Goal: Contribute content: Contribute content

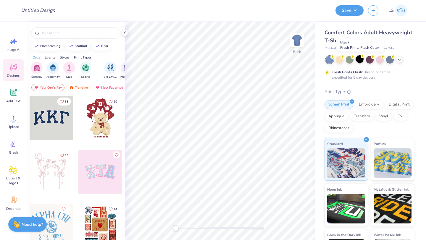
click at [361, 57] on icon at bounding box center [363, 56] width 4 height 4
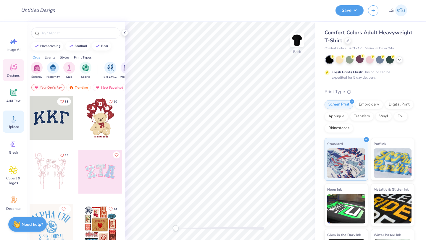
click at [13, 128] on span "Upload" at bounding box center [13, 127] width 12 height 5
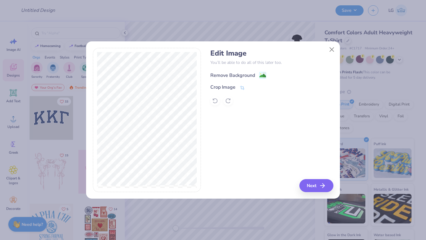
click at [241, 73] on div "Remove Background" at bounding box center [232, 75] width 45 height 7
click at [310, 185] on button "Next" at bounding box center [317, 185] width 34 height 13
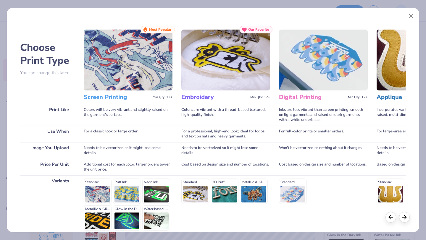
scroll to position [55, 0]
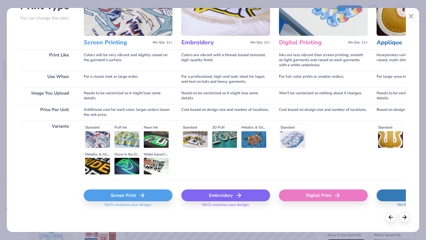
click at [134, 196] on div "Screen Print" at bounding box center [128, 196] width 89 height 12
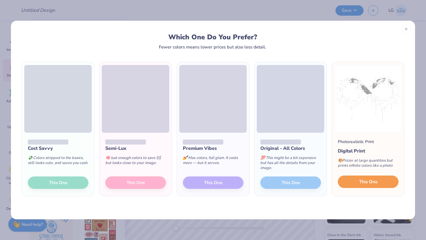
click at [367, 181] on span "This One" at bounding box center [368, 182] width 18 height 7
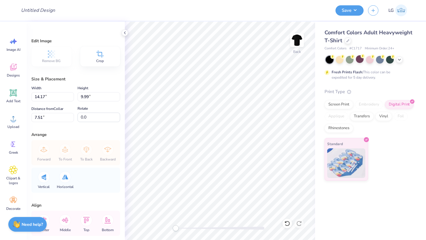
type input "4.70"
type input "3.31"
type input "2.77"
type input "3.15"
type input "2.22"
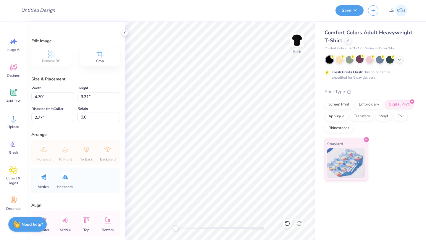
type input "3.86"
click at [297, 40] on img at bounding box center [297, 40] width 24 height 24
click at [8, 126] on span "Upload" at bounding box center [13, 127] width 12 height 5
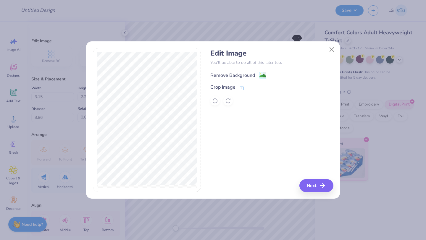
click at [221, 73] on div "Remove Background" at bounding box center [232, 75] width 45 height 7
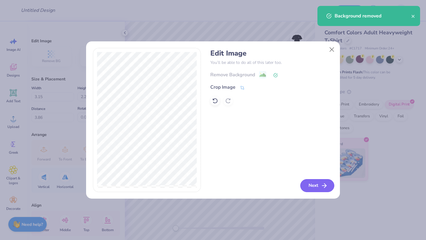
click at [305, 183] on button "Next" at bounding box center [317, 185] width 34 height 13
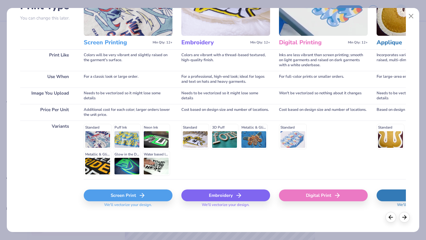
click at [307, 192] on div "Digital Print" at bounding box center [323, 196] width 89 height 12
type input "14.53"
type input "16.90"
type input "5.30"
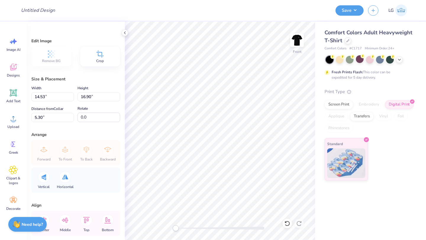
type input "12.74"
type input "14.81"
type input "3.23"
click at [339, 9] on button "Save" at bounding box center [350, 9] width 28 height 10
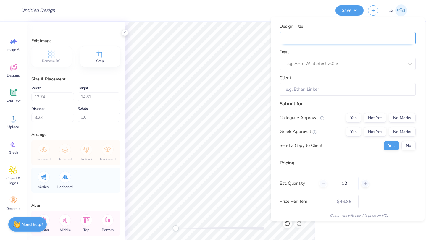
click at [389, 35] on input "Design Title" at bounding box center [348, 38] width 136 height 13
type input "A"
type input "AS"
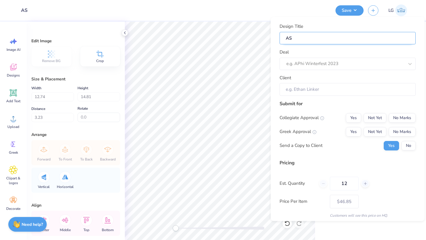
type input "ASK"
click at [386, 59] on div "e.g. APhi Winterfest 2023" at bounding box center [345, 63] width 119 height 9
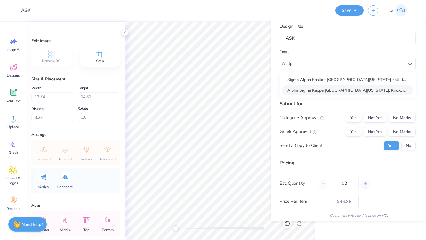
click at [345, 91] on div "Alpha Sigma Kappa University Of Tennessee: Knoxville Bid Day Tshirts (T1)" at bounding box center [347, 90] width 131 height 10
type input "alp"
type input "Emma Scheibe"
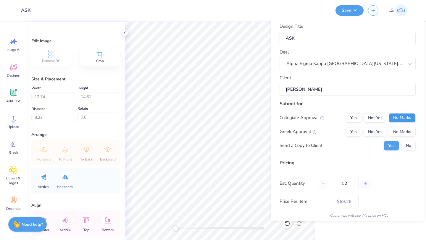
click at [395, 120] on button "No Marks" at bounding box center [402, 117] width 27 height 9
click at [399, 130] on button "No Marks" at bounding box center [402, 131] width 27 height 9
click at [405, 147] on button "No" at bounding box center [409, 145] width 14 height 9
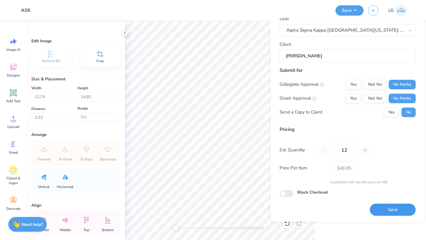
click at [392, 209] on button "Save" at bounding box center [393, 210] width 46 height 12
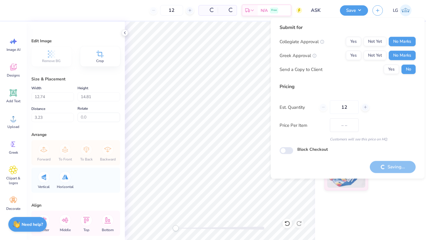
type input "$46.85"
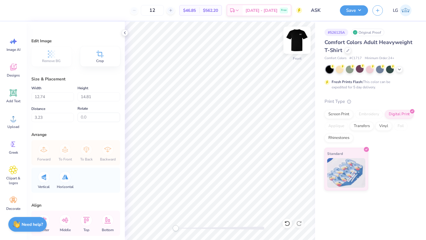
click at [300, 36] on img at bounding box center [297, 40] width 24 height 24
type input "3.15"
type input "2.22"
type input "3.00"
click at [348, 52] on div at bounding box center [348, 50] width 7 height 7
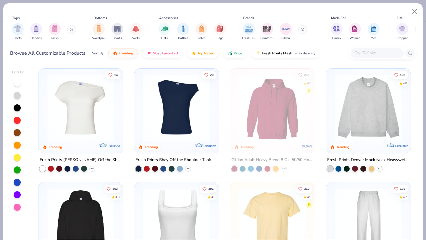
click at [362, 54] on input "text" at bounding box center [377, 53] width 46 height 7
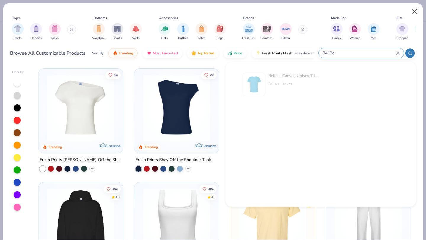
type input "3413c"
click at [414, 13] on button "Close" at bounding box center [414, 11] width 11 height 11
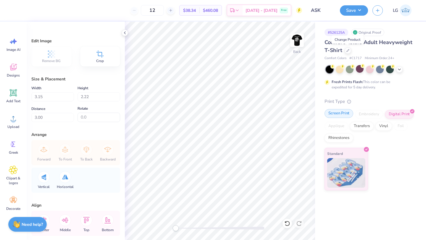
click at [341, 113] on div "Screen Print" at bounding box center [339, 113] width 29 height 9
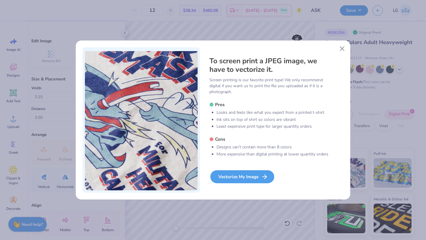
click at [236, 179] on div "Vectorize My Image" at bounding box center [242, 176] width 64 height 13
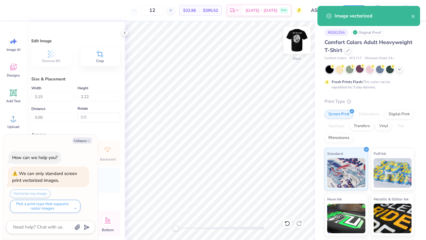
click at [295, 41] on img at bounding box center [297, 40] width 24 height 24
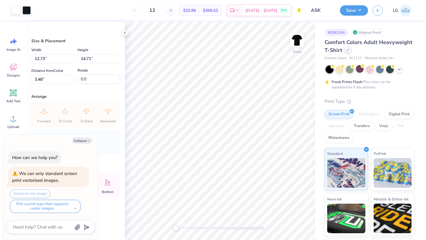
click at [347, 49] on icon at bounding box center [348, 50] width 3 height 3
type textarea "x"
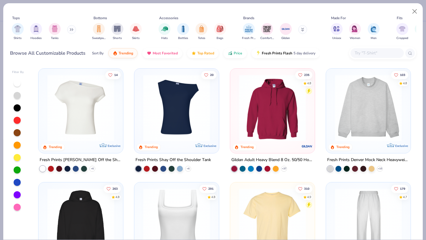
click at [366, 55] on input "text" at bounding box center [377, 53] width 46 height 7
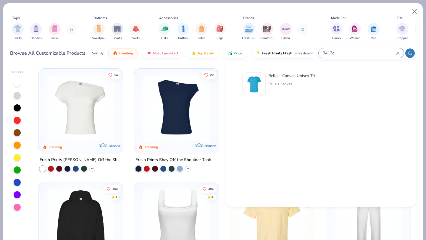
type input "3413c"
click at [262, 88] on img at bounding box center [254, 84] width 18 height 18
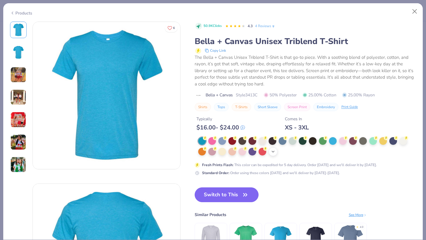
click at [272, 152] on polyline at bounding box center [273, 151] width 2 height 1
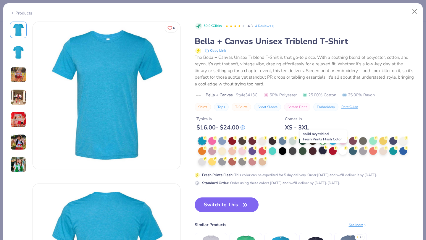
click at [325, 150] on div at bounding box center [323, 151] width 8 height 8
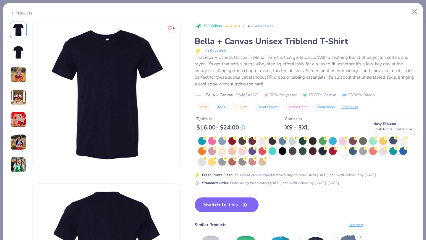
click at [395, 139] on icon at bounding box center [396, 138] width 4 height 4
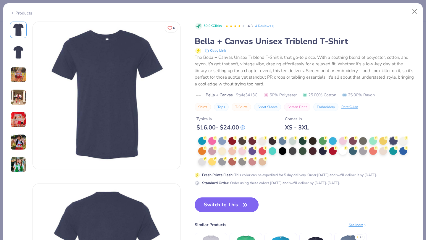
click at [218, 205] on button "Switch to This" at bounding box center [227, 205] width 64 height 15
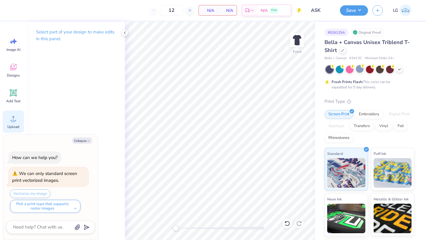
click at [13, 121] on icon at bounding box center [13, 118] width 5 height 5
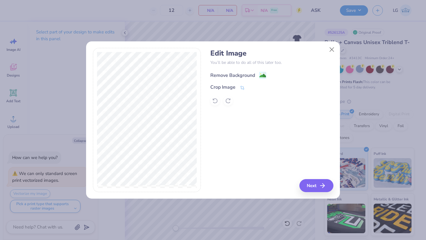
click at [236, 74] on div "Remove Background" at bounding box center [232, 75] width 45 height 7
click at [313, 190] on button "Next" at bounding box center [317, 185] width 34 height 13
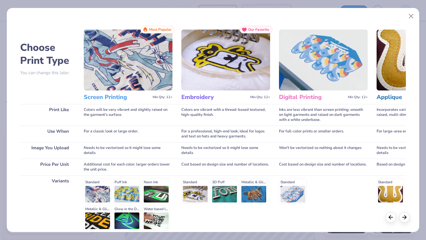
scroll to position [55, 0]
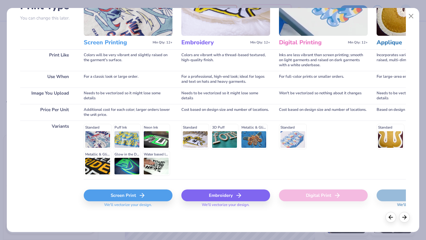
click at [147, 194] on div "Screen Print" at bounding box center [128, 196] width 89 height 12
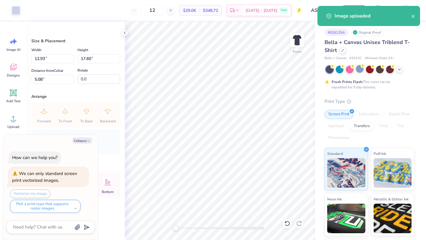
type textarea "x"
type input "9.95"
type input "13.54"
type input "9.13"
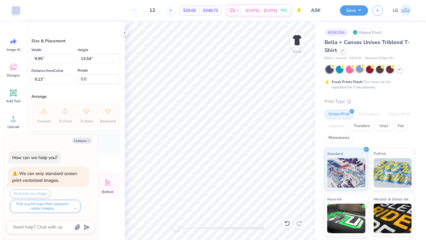
type textarea "x"
type input "11.02"
type input "15.00"
type input "3.00"
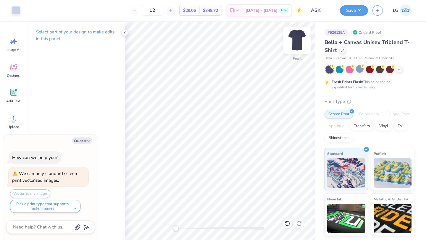
click at [300, 41] on img at bounding box center [297, 40] width 24 height 24
click at [15, 119] on icon at bounding box center [13, 118] width 9 height 9
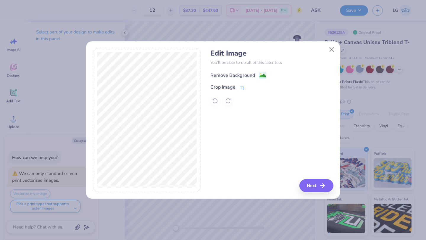
click at [228, 78] on div "Remove Background" at bounding box center [238, 75] width 56 height 7
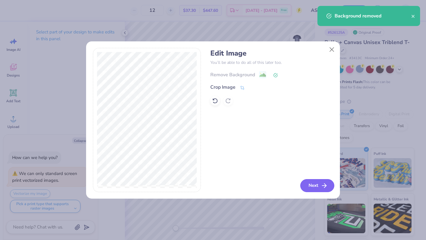
click at [310, 185] on button "Next" at bounding box center [317, 185] width 34 height 13
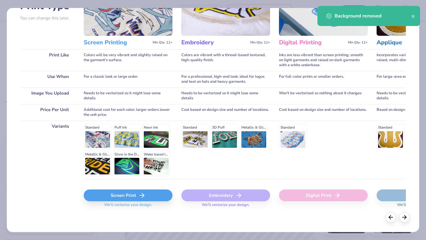
click at [139, 199] on icon at bounding box center [142, 195] width 7 height 7
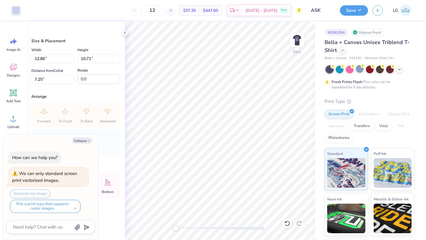
type textarea "x"
type input "3.01"
type input "2.50"
type input "15.45"
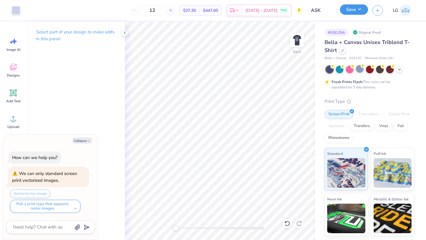
click at [346, 7] on button "Save" at bounding box center [354, 9] width 28 height 10
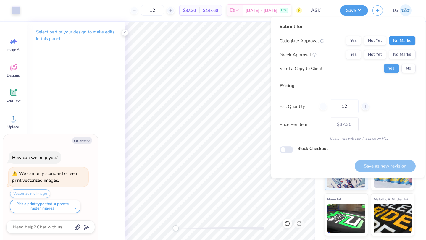
click at [407, 37] on button "No Marks" at bounding box center [402, 40] width 27 height 9
click at [407, 50] on button "No Marks" at bounding box center [402, 54] width 27 height 9
click at [407, 63] on div "Collegiate Approval Yes Not Yet No Marks Greek Approval Yes Not Yet No Marks Se…" at bounding box center [348, 54] width 136 height 37
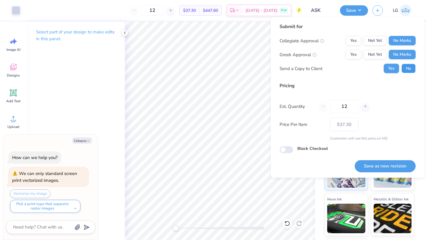
click at [408, 65] on button "No" at bounding box center [409, 68] width 14 height 9
click at [382, 163] on button "Save as new revision" at bounding box center [385, 166] width 61 height 12
type textarea "x"
type input "– –"
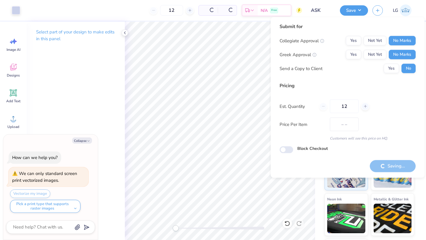
type textarea "x"
type input "$37.30"
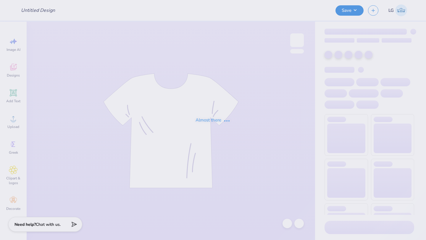
type input "ASK"
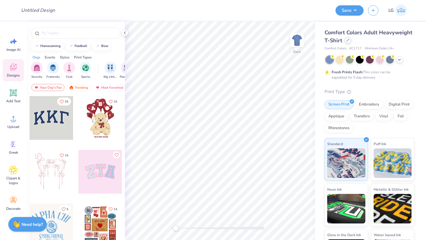
click at [348, 42] on div at bounding box center [348, 40] width 7 height 7
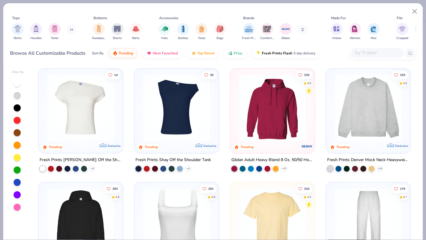
click at [358, 55] on input "text" at bounding box center [377, 53] width 46 height 7
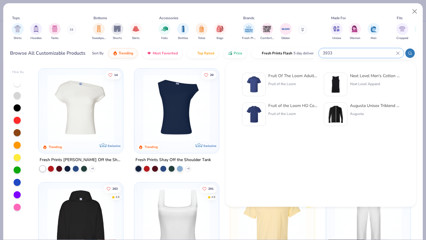
type input "3933"
click at [340, 76] on img at bounding box center [336, 84] width 18 height 18
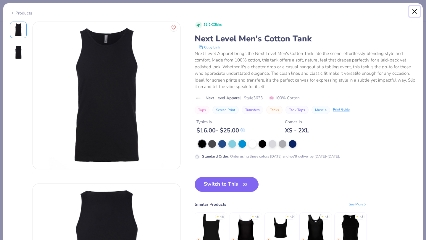
click at [414, 9] on button "Close" at bounding box center [414, 11] width 11 height 11
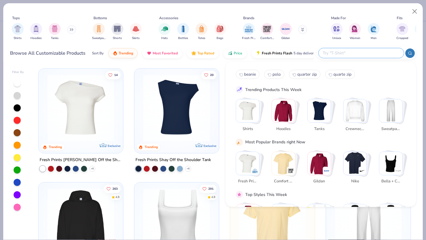
click at [367, 56] on input "text" at bounding box center [361, 53] width 78 height 7
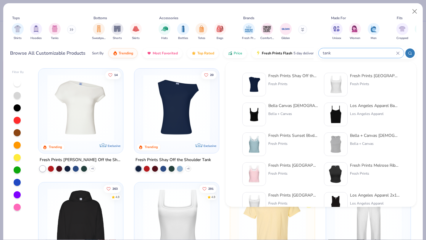
click at [411, 51] on icon at bounding box center [410, 53] width 4 height 4
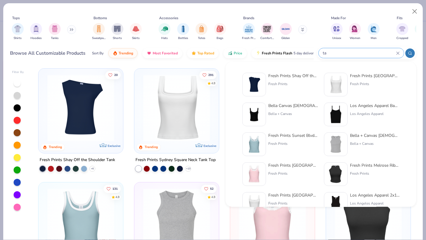
type input "t"
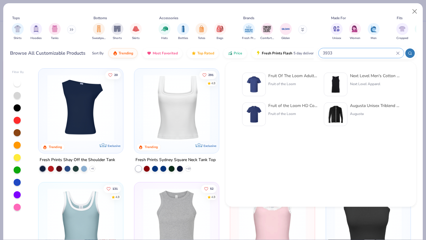
type input "3933"
click at [343, 84] on img at bounding box center [336, 84] width 18 height 18
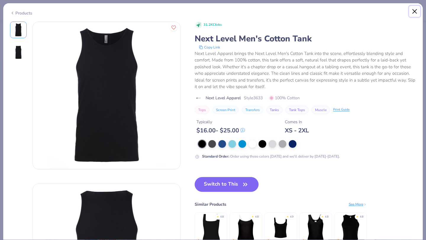
click at [411, 10] on button "Close" at bounding box center [414, 11] width 11 height 11
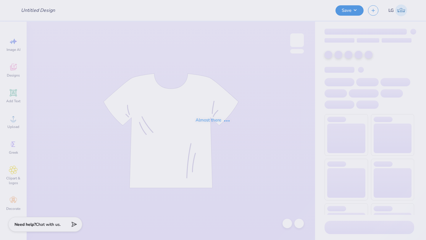
type input "AERO"
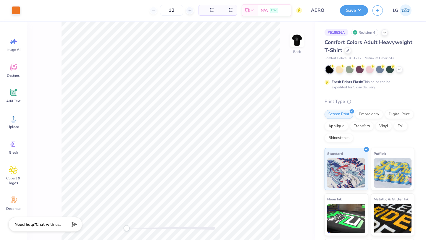
click at [296, 43] on img at bounding box center [297, 40] width 12 height 12
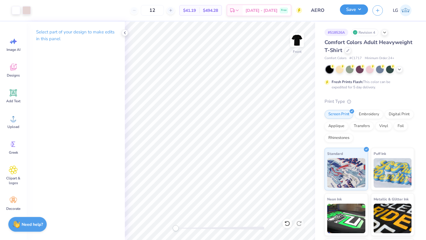
click at [348, 8] on button "Save" at bounding box center [354, 9] width 28 height 10
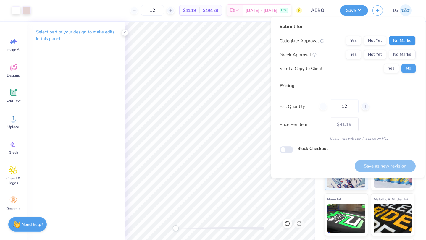
click at [404, 38] on button "No Marks" at bounding box center [402, 40] width 27 height 9
click at [404, 52] on button "No Marks" at bounding box center [402, 54] width 27 height 9
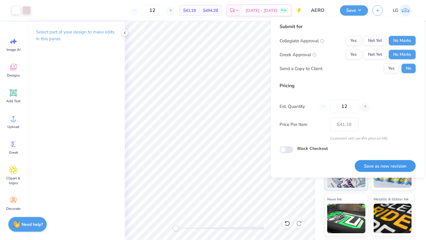
click at [403, 170] on button "Save as new revision" at bounding box center [385, 166] width 61 height 12
type input "$41.19"
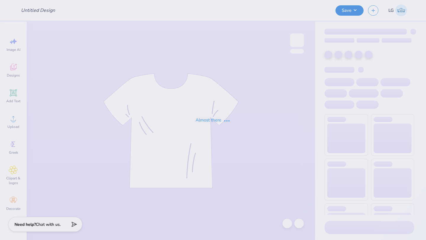
type input "FREE : [PERSON_NAME]"
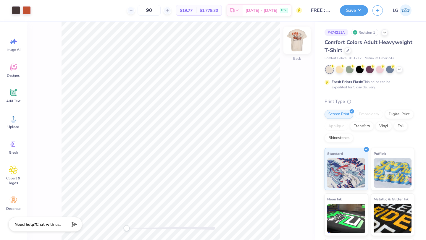
click at [305, 45] on img at bounding box center [297, 40] width 24 height 24
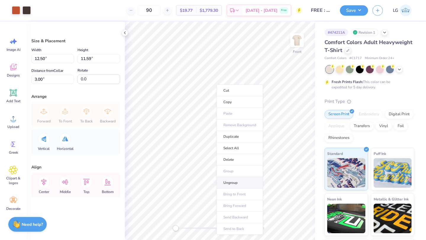
click at [228, 183] on li "Ungroup" at bounding box center [240, 183] width 46 height 12
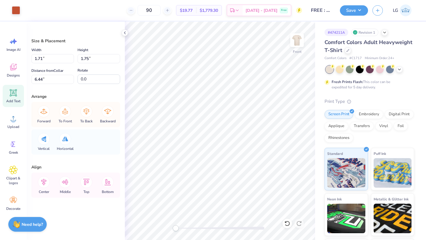
click at [9, 95] on icon at bounding box center [13, 93] width 9 height 9
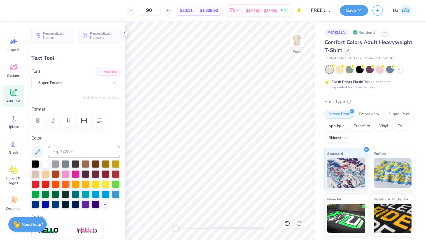
type textarea "T"
type textarea "26"
click at [99, 83] on div "Super Dream" at bounding box center [74, 82] width 72 height 9
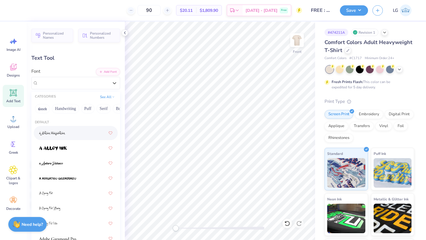
scroll to position [31, 0]
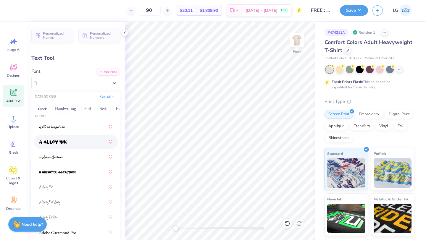
click at [87, 142] on div at bounding box center [75, 142] width 73 height 11
